Goal: Navigation & Orientation: Find specific page/section

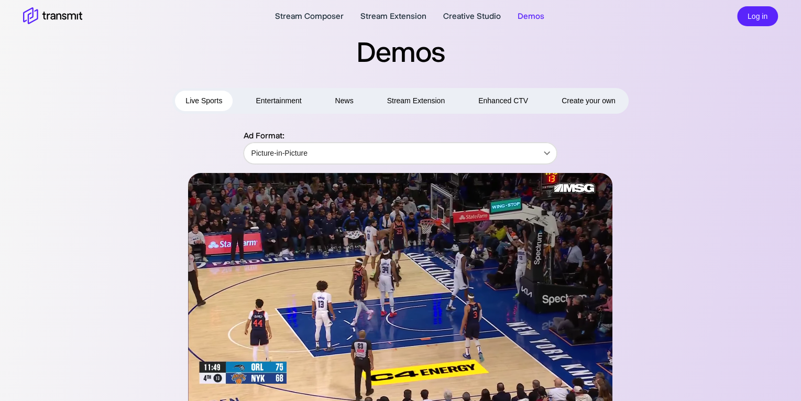
click at [275, 100] on button "Entertainment" at bounding box center [278, 101] width 67 height 20
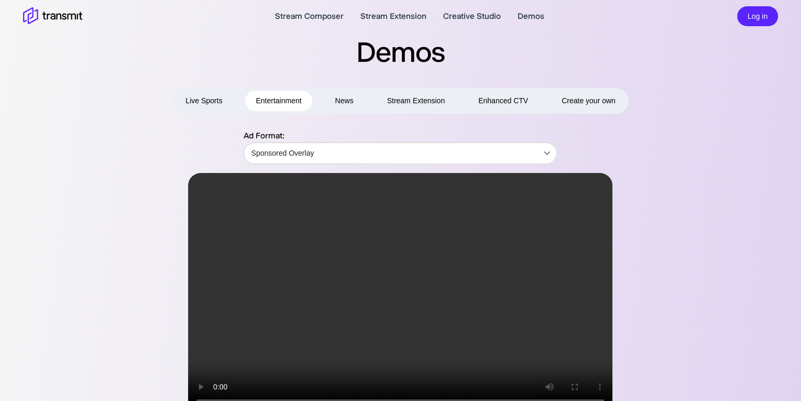
click at [347, 105] on button "News" at bounding box center [344, 101] width 39 height 20
click at [405, 102] on button "Stream Extension" at bounding box center [416, 101] width 79 height 20
type input "Game Day Highlighter"
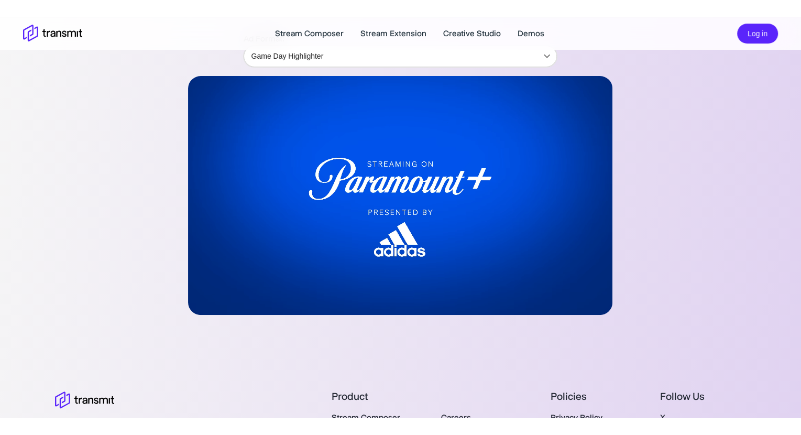
scroll to position [116, 0]
